Goal: Complete application form

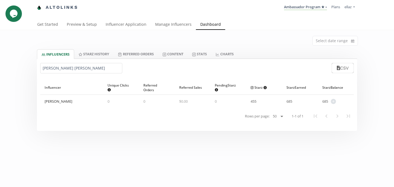
click at [124, 25] on link "Influencer Application" at bounding box center [125, 24] width 49 height 11
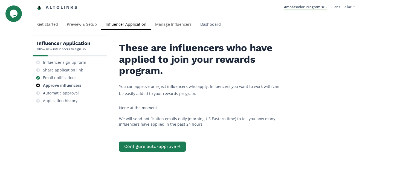
click at [213, 22] on link "Dashboard" at bounding box center [210, 24] width 29 height 11
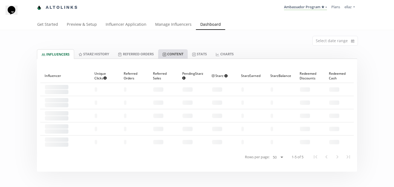
click at [176, 52] on link "Content" at bounding box center [173, 53] width 30 height 9
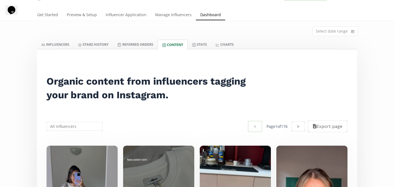
scroll to position [11, 0]
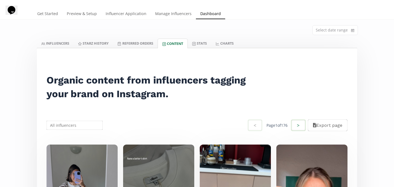
click at [299, 126] on button ">" at bounding box center [298, 125] width 15 height 12
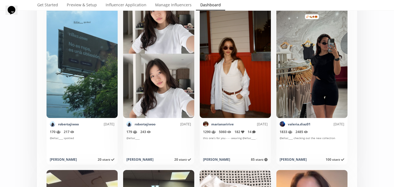
scroll to position [168, 0]
